Goal: Find specific page/section: Find specific page/section

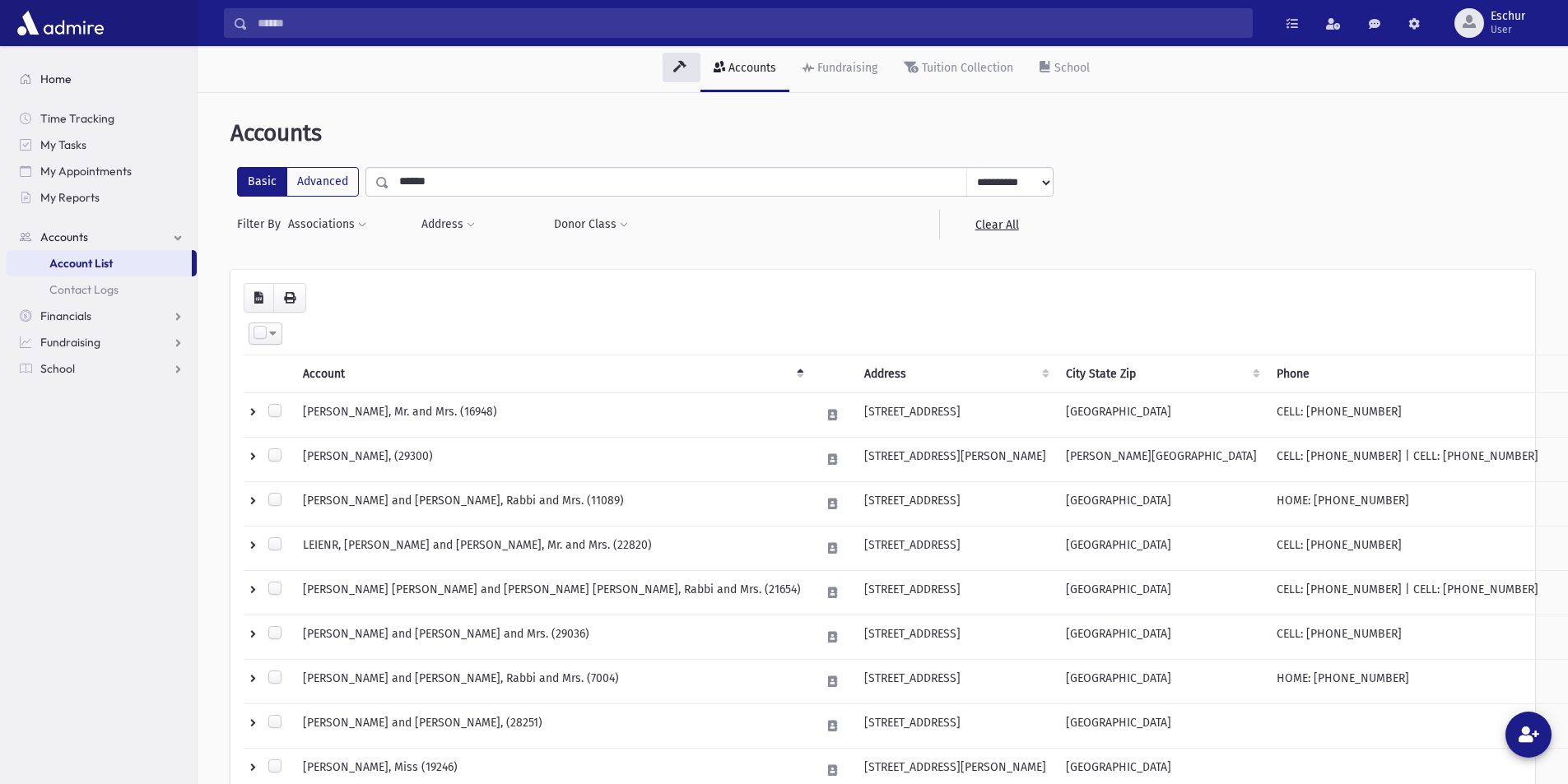
click at [51, 80] on span "Home" at bounding box center [56, 78] width 32 height 14
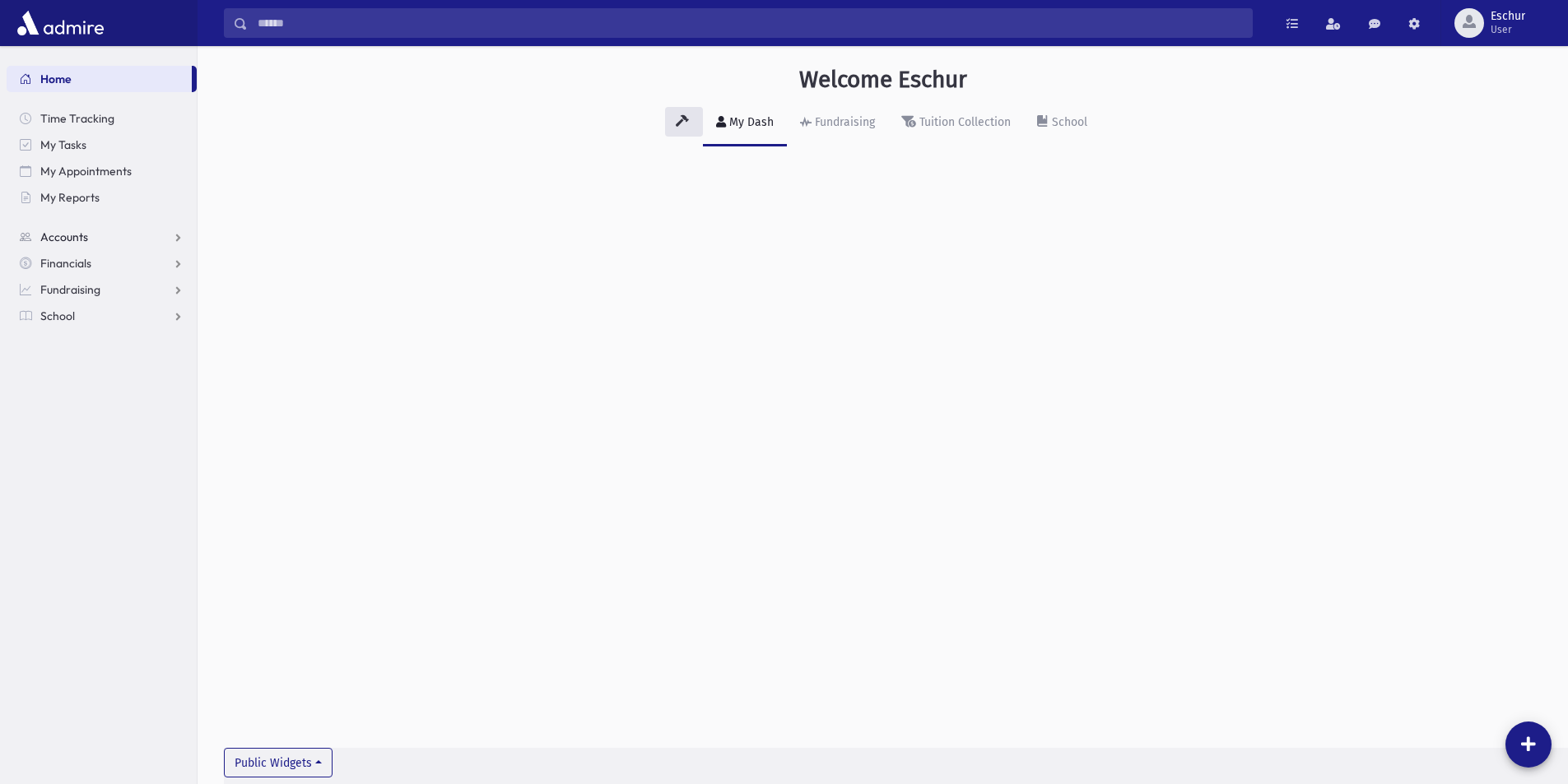
click at [69, 235] on span "Accounts" at bounding box center [64, 236] width 48 height 14
click at [78, 261] on span "Account List" at bounding box center [81, 263] width 63 height 14
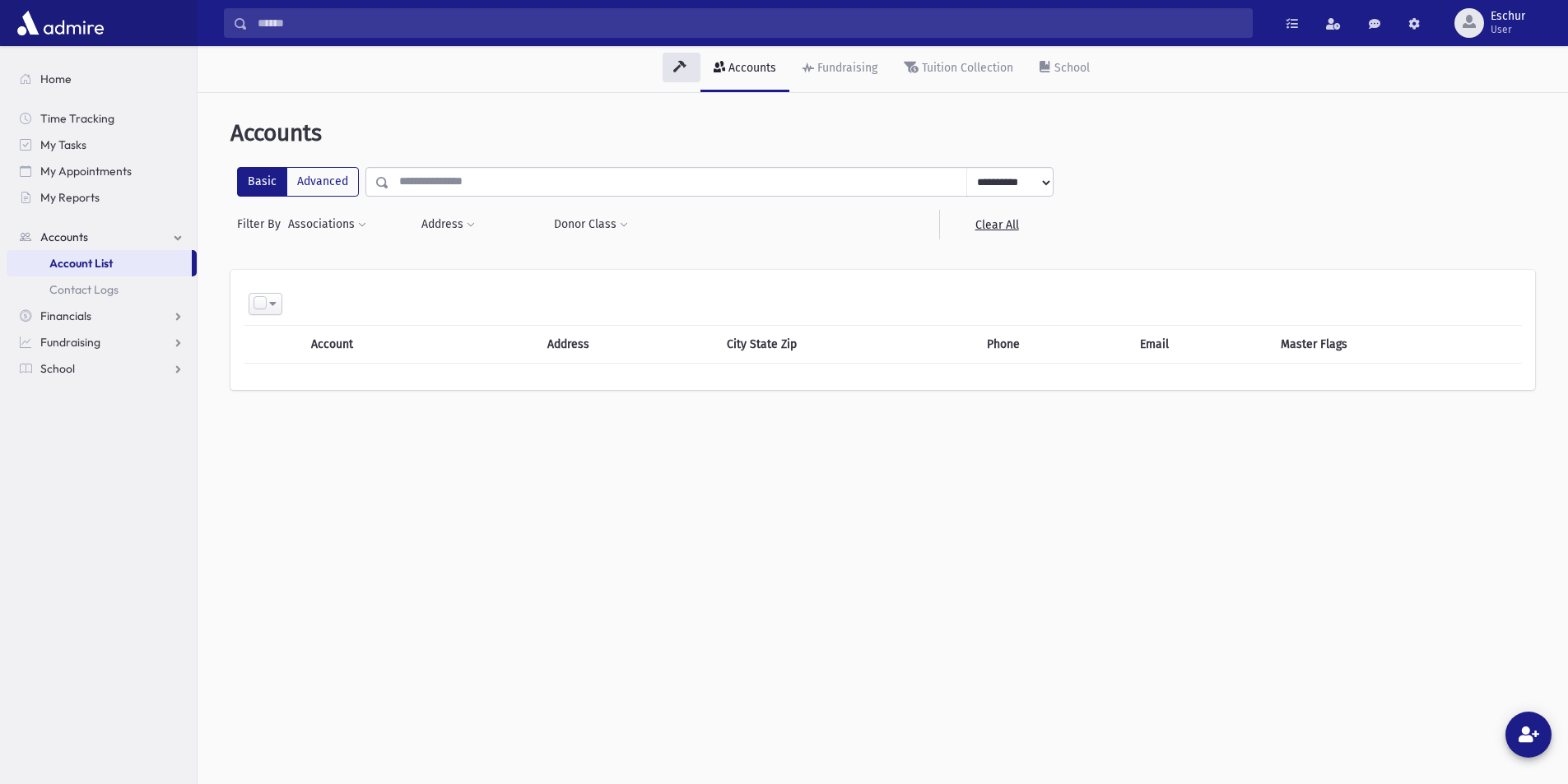
click at [414, 185] on input "text" at bounding box center [678, 181] width 578 height 30
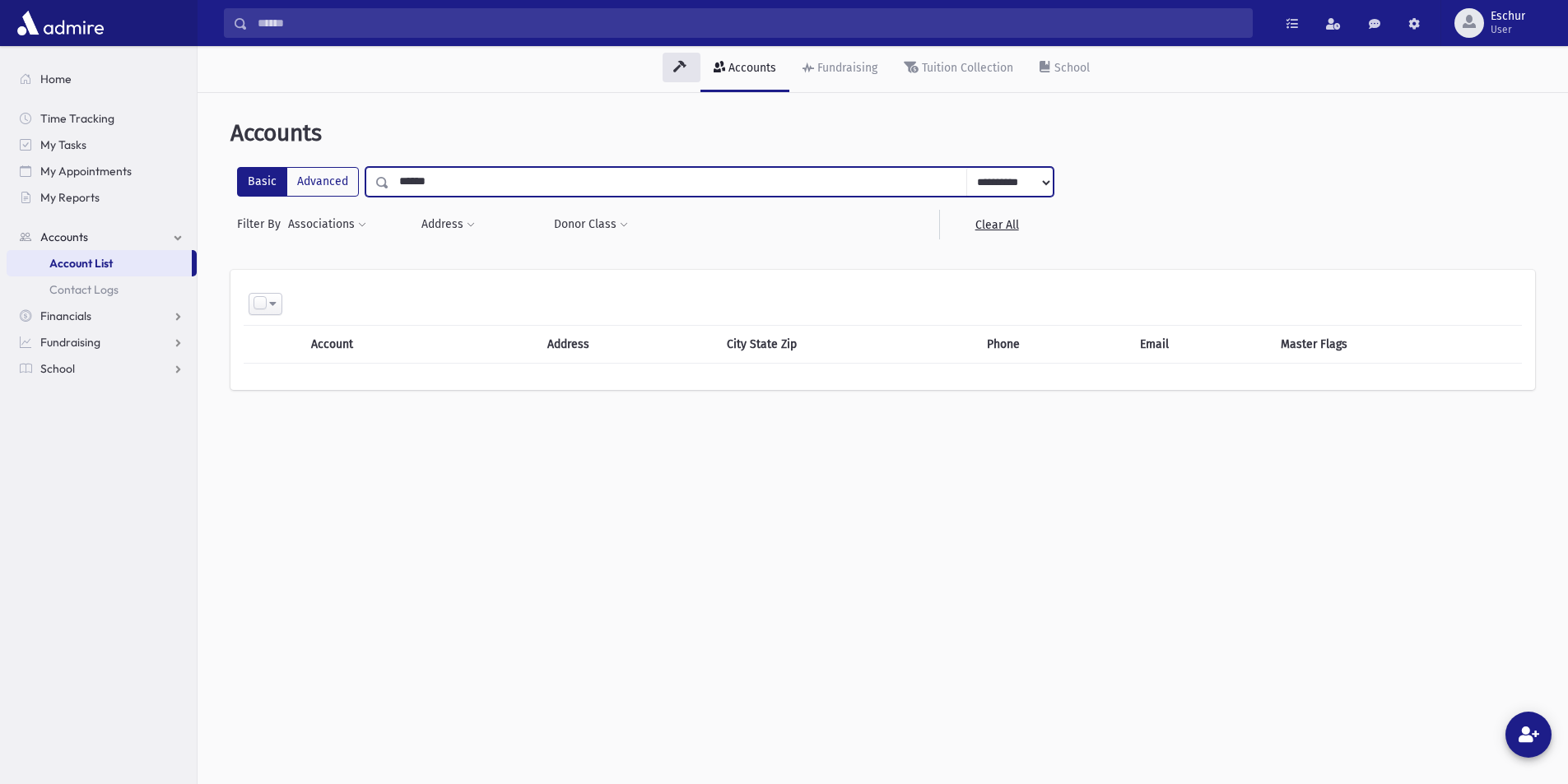
type input "******"
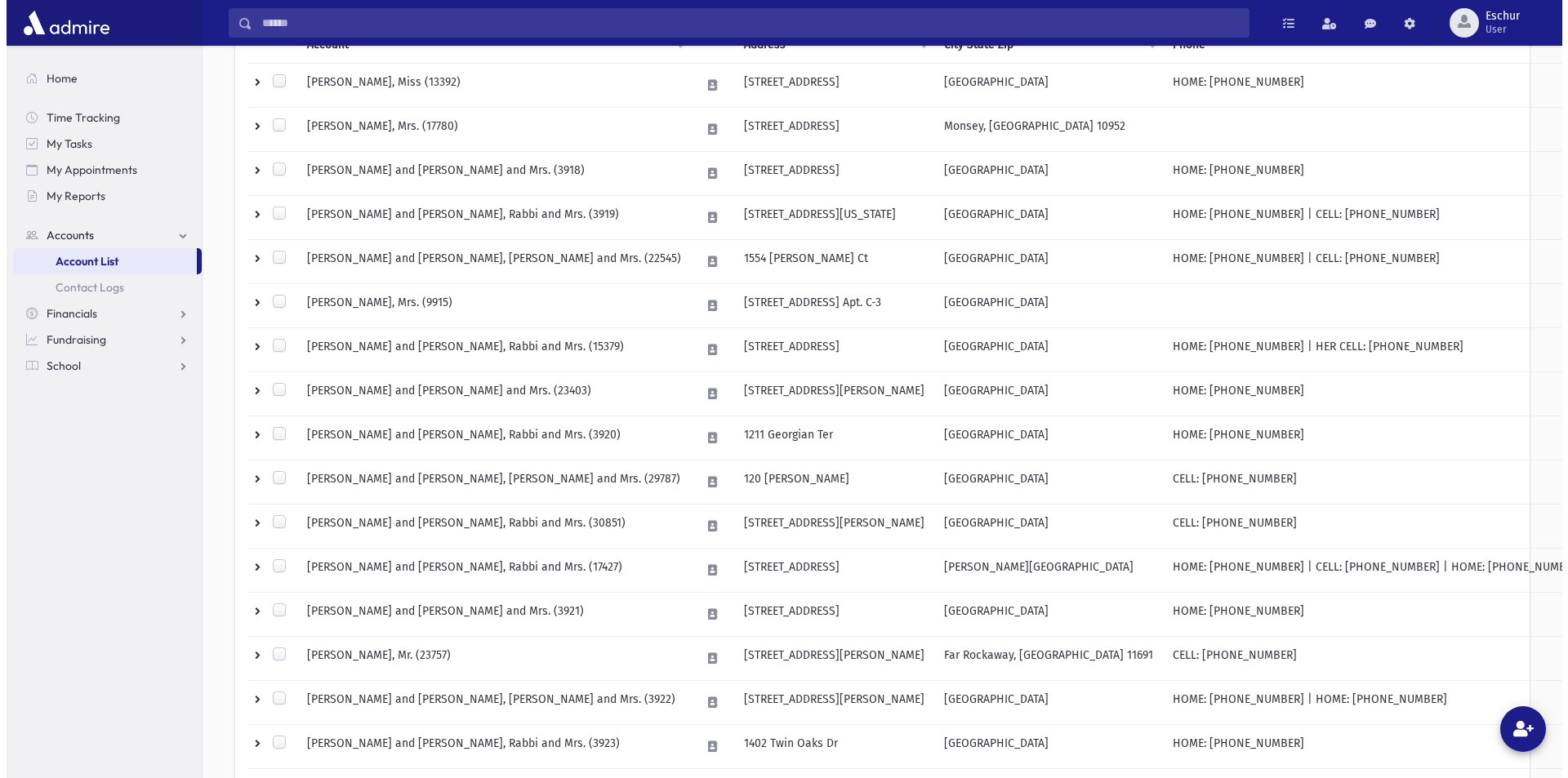
scroll to position [392, 0]
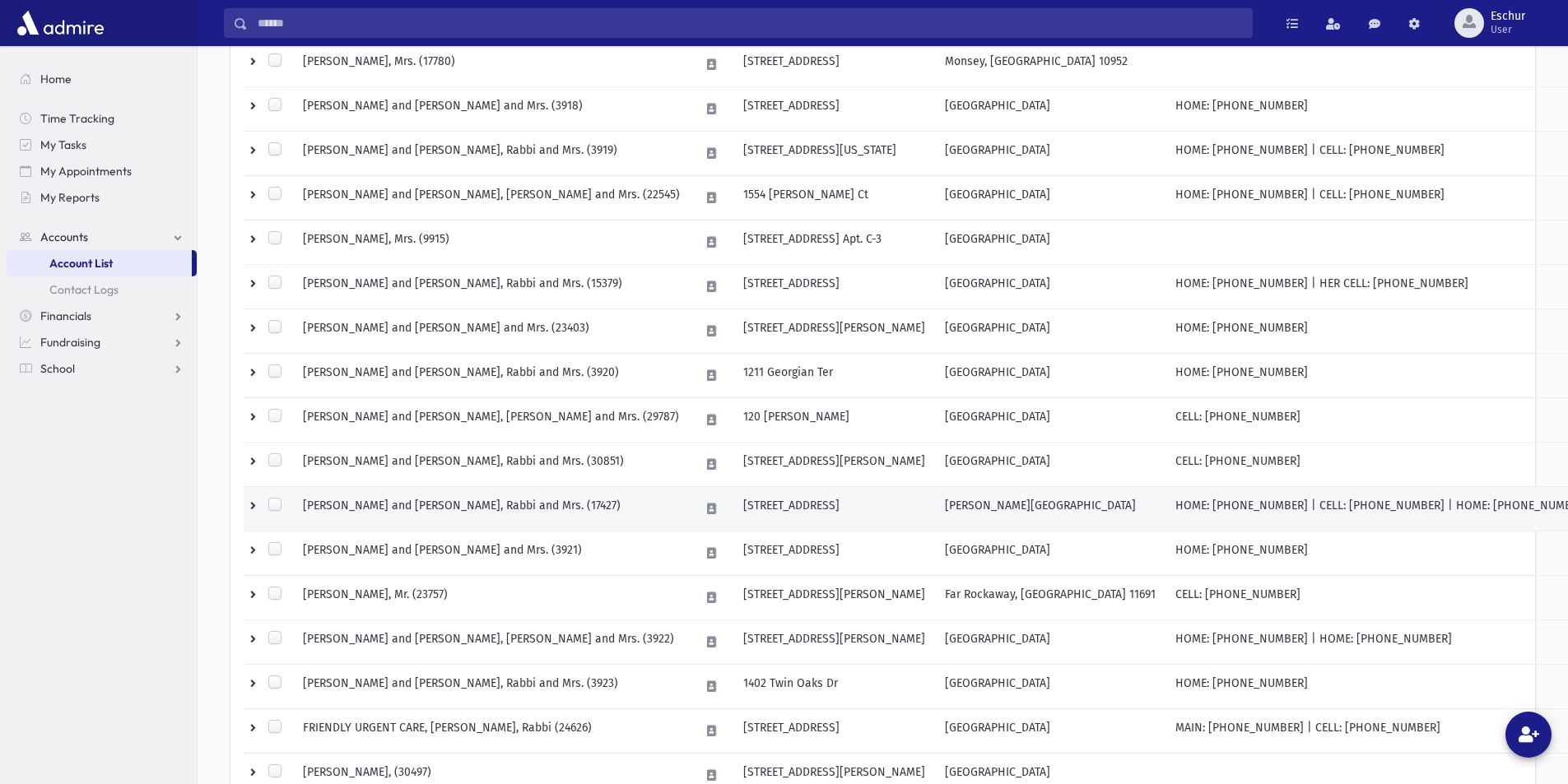
click at [429, 503] on td "EHRMAN, Shimi and Tziporah, Rabbi and Mrs. (17427)" at bounding box center [492, 509] width 397 height 44
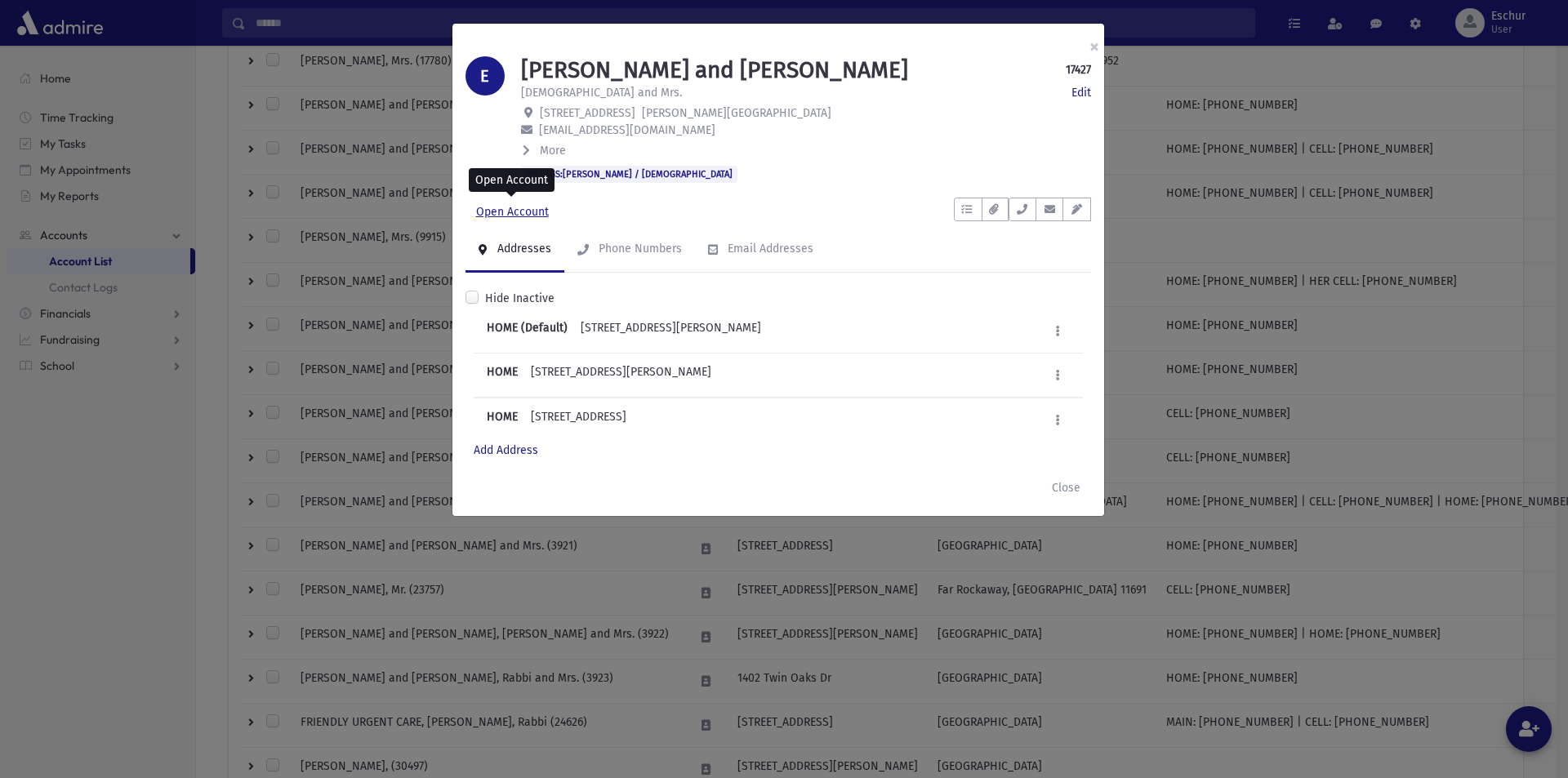
click at [505, 210] on link "Open Account" at bounding box center [512, 212] width 94 height 30
